Goal: Navigation & Orientation: Find specific page/section

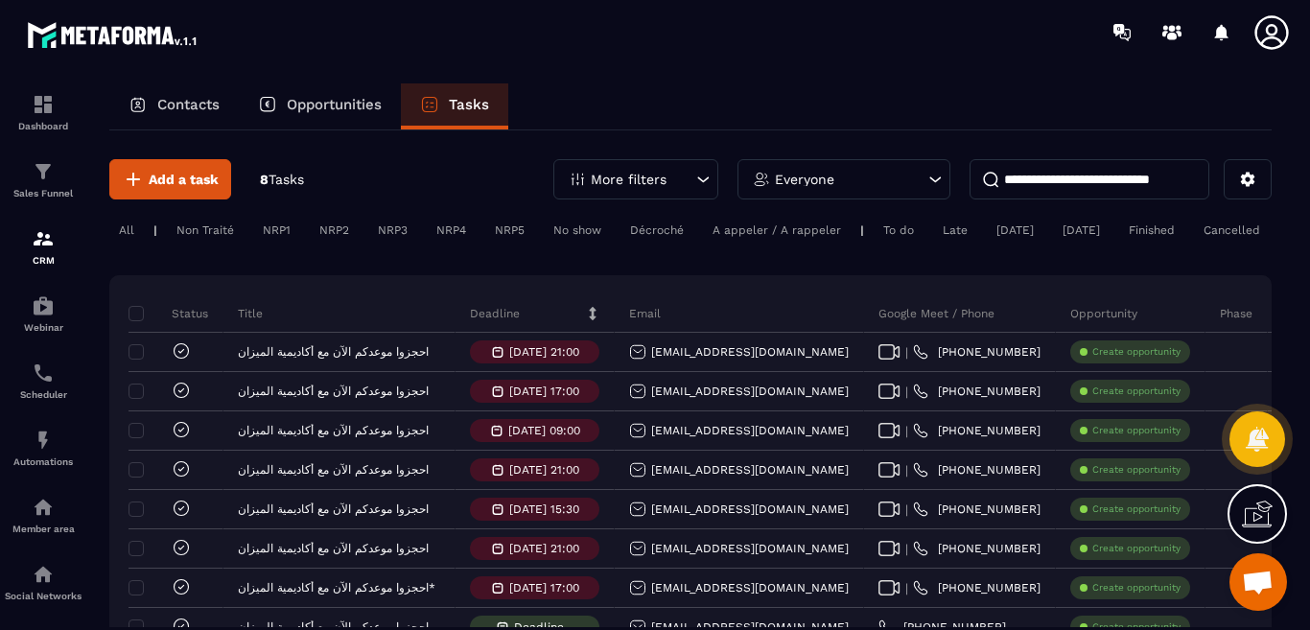
click at [457, 108] on p "Tasks" at bounding box center [469, 104] width 40 height 17
click at [460, 108] on p "Tasks" at bounding box center [469, 104] width 40 height 17
click at [332, 106] on p "Opportunities" at bounding box center [334, 104] width 95 height 17
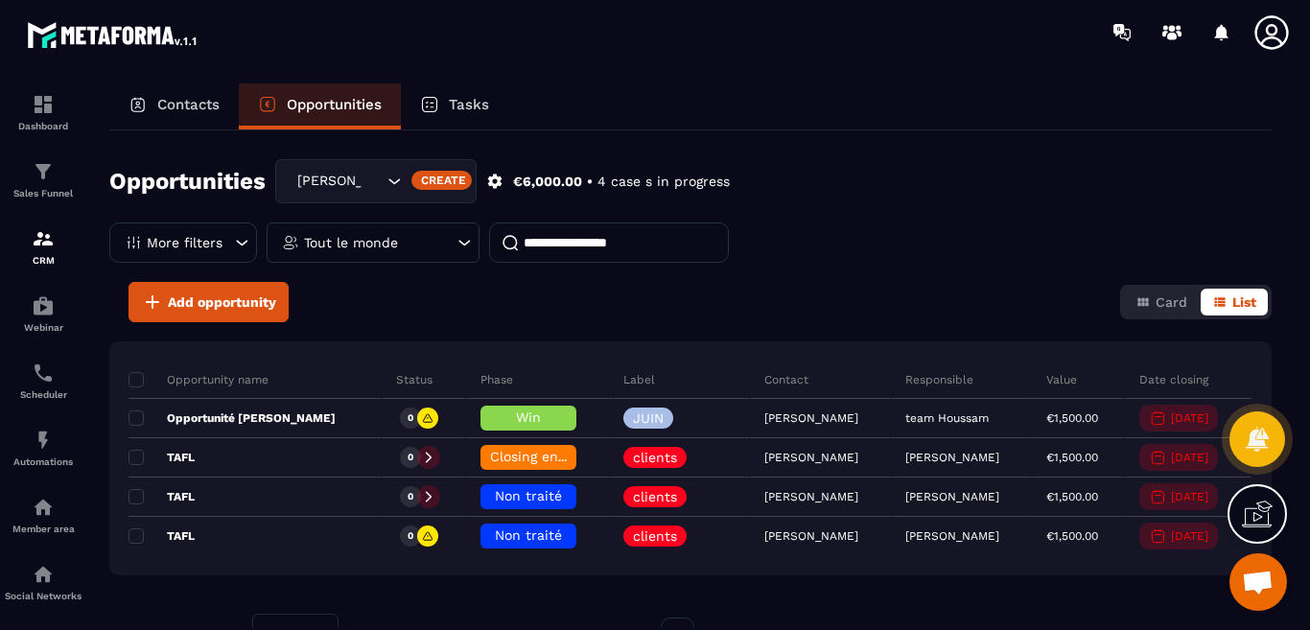
click at [467, 109] on p "Tasks" at bounding box center [469, 104] width 40 height 17
